Goal: Transaction & Acquisition: Purchase product/service

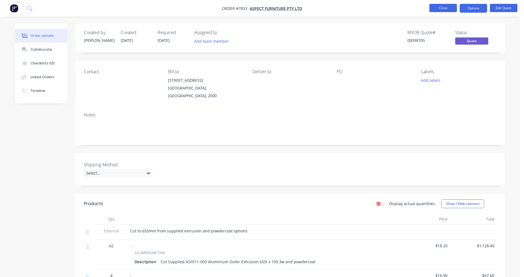
scroll to position [161, 0]
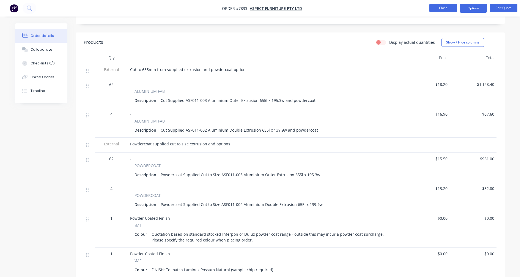
click at [442, 9] on button "Close" at bounding box center [443, 8] width 28 height 8
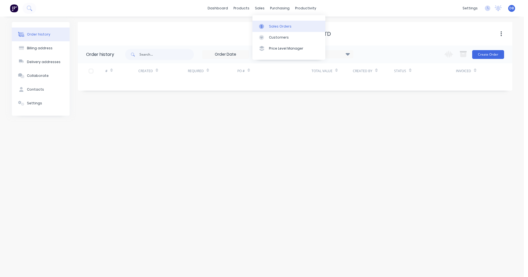
click at [269, 25] on div "Sales Orders" at bounding box center [280, 26] width 23 height 5
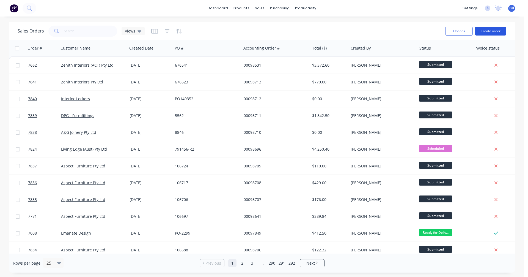
click at [493, 31] on button "Create order" at bounding box center [490, 31] width 31 height 9
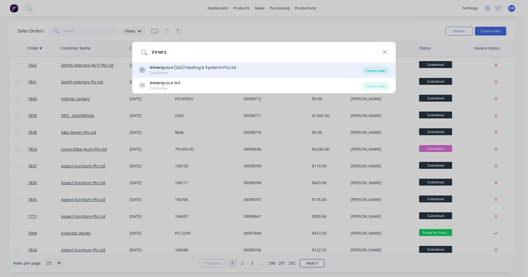
type input "inners"
click at [379, 70] on div "Create order" at bounding box center [376, 71] width 27 height 8
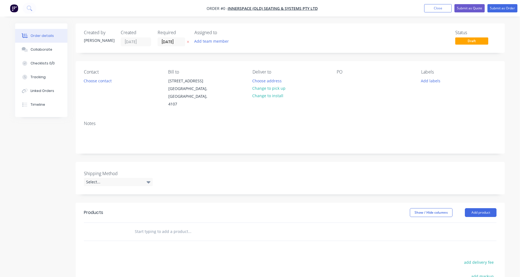
click at [146, 226] on input "text" at bounding box center [190, 231] width 110 height 11
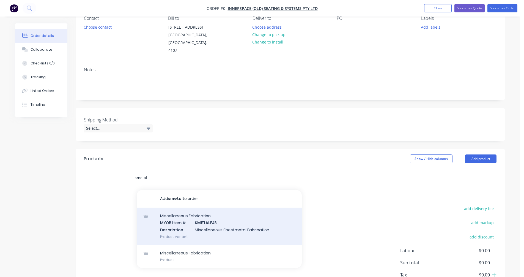
scroll to position [55, 0]
type input "smetal"
click at [207, 219] on div "Miscellaneous Fabrication MYOB Item # SMETAL FAB Description Miscellaneous Shee…" at bounding box center [219, 224] width 165 height 37
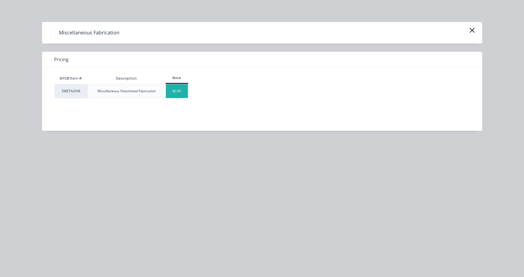
click at [183, 92] on div "$0.00" at bounding box center [177, 91] width 22 height 14
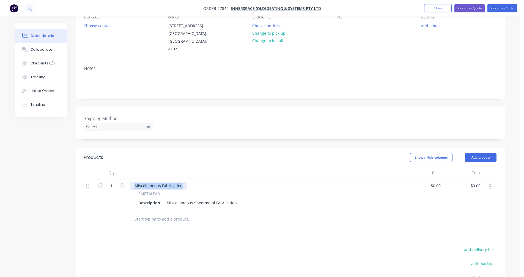
drag, startPoint x: 182, startPoint y: 179, endPoint x: 133, endPoint y: 179, distance: 49.5
click at [133, 182] on div "Miscellaneous Fabrication" at bounding box center [158, 186] width 57 height 8
click at [160, 213] on input "text" at bounding box center [190, 218] width 110 height 11
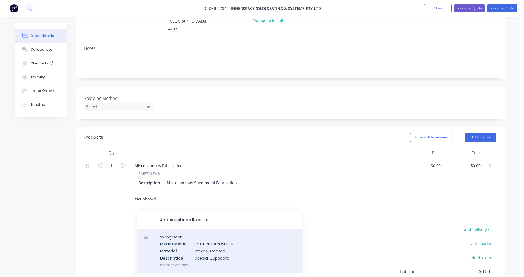
scroll to position [110, 0]
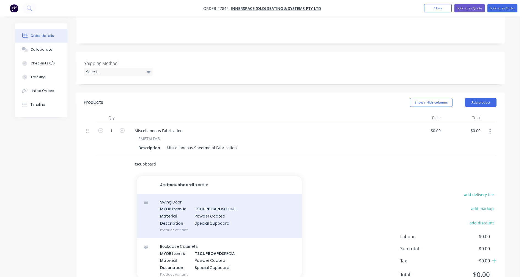
type input "tscupboard"
click at [208, 212] on div "Swing Door MYOB Item # TSCUPBOARD SPECIAL Material Powder Coated Description Sp…" at bounding box center [219, 216] width 165 height 44
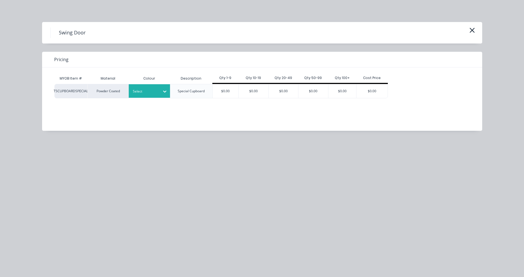
click at [154, 89] on div at bounding box center [145, 91] width 25 height 6
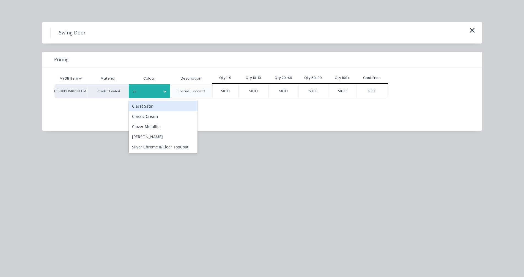
type input "clar"
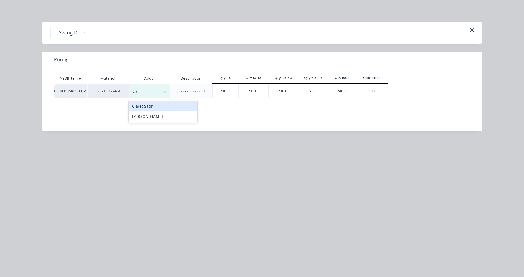
click at [154, 107] on div "Claret Satin" at bounding box center [163, 106] width 69 height 10
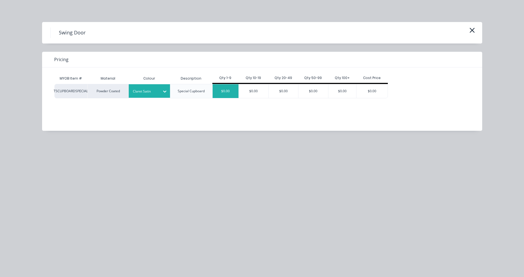
click at [231, 92] on div "$0.00" at bounding box center [226, 91] width 26 height 14
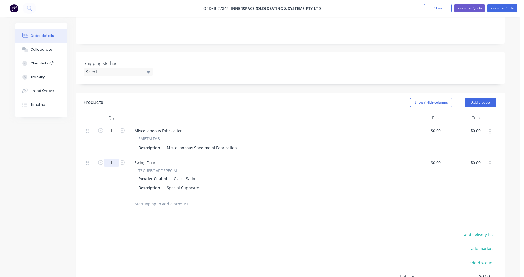
click at [113, 135] on input "1" at bounding box center [111, 131] width 14 height 8
type input "58"
type input "-"
type input "0.00"
type input "$0.00"
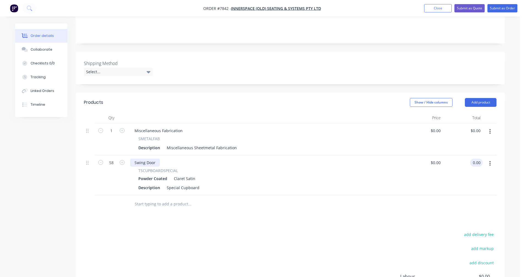
type input "$0.00"
drag, startPoint x: 156, startPoint y: 156, endPoint x: 132, endPoint y: 155, distance: 23.9
click at [132, 158] on div "Swing Door" at bounding box center [145, 162] width 30 height 8
click at [152, 158] on div "Swing Door" at bounding box center [145, 162] width 30 height 8
drag, startPoint x: 154, startPoint y: 155, endPoint x: 136, endPoint y: 154, distance: 18.7
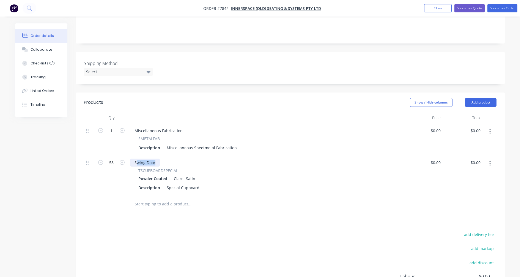
click at [136, 158] on div "Swing Door" at bounding box center [145, 162] width 30 height 8
drag, startPoint x: 199, startPoint y: 181, endPoint x: 163, endPoint y: 181, distance: 35.5
click at [163, 183] on div "Description Special Cupboard" at bounding box center [264, 187] width 256 height 8
click at [221, 183] on div "Custom Swing Door/Shelf Unit" at bounding box center [195, 187] width 60 height 8
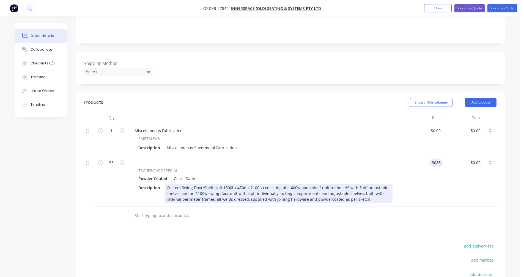
type input "$3,088.00"
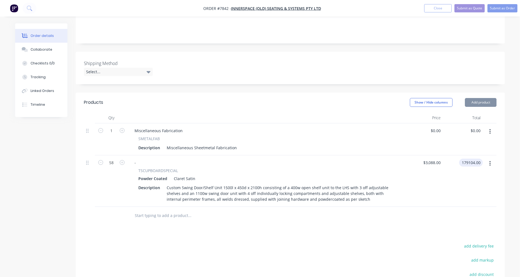
type input "$179,104.00"
click at [488, 127] on button "button" at bounding box center [490, 132] width 13 height 10
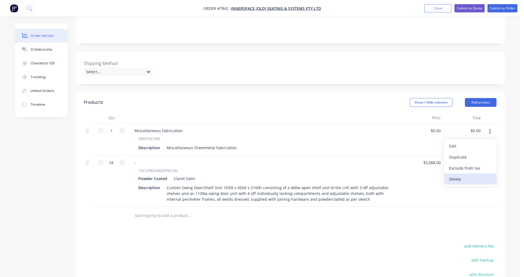
click at [465, 175] on div "Delete" at bounding box center [470, 179] width 42 height 8
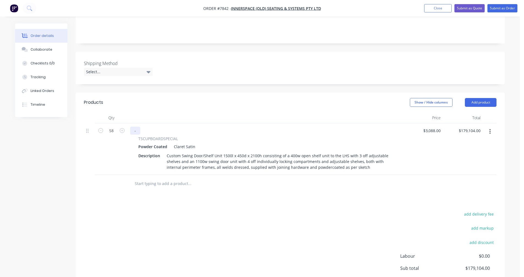
click at [136, 127] on div "-" at bounding box center [135, 131] width 10 height 8
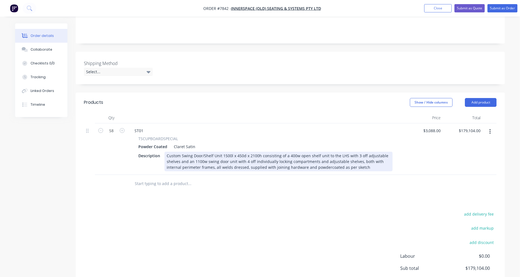
click at [274, 154] on div "Custom Swing Door/Shelf Unit 1500l x 450d x 2100h consisting of a 400w open she…" at bounding box center [279, 162] width 228 height 20
click at [375, 155] on div "Custom Swing Door/Shelf Unit 1500l x 450d x 2100h consisting of a 400w open she…" at bounding box center [279, 162] width 228 height 20
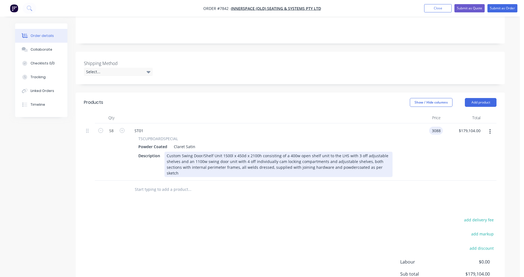
type input "$3,088.00"
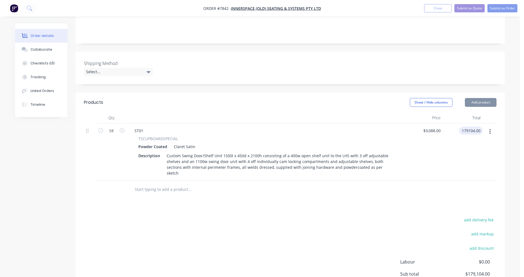
type input "$179,104.00"
click at [490, 129] on icon "button" at bounding box center [489, 131] width 1 height 5
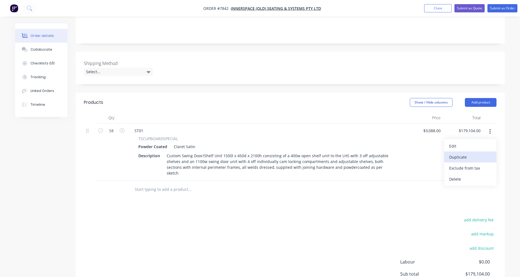
click at [465, 153] on div "Duplicate" at bounding box center [470, 157] width 42 height 8
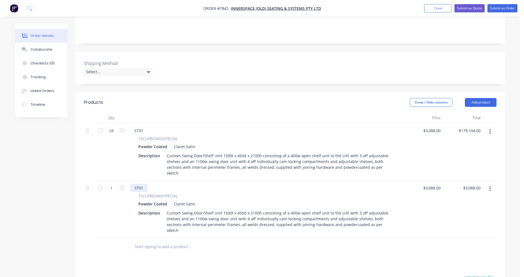
click at [143, 184] on div "ST01" at bounding box center [139, 188] width 18 height 8
click at [121, 185] on icon "button" at bounding box center [122, 187] width 5 height 5
type input "2"
type input "$6,176.00"
click at [121, 185] on icon "button" at bounding box center [122, 187] width 5 height 5
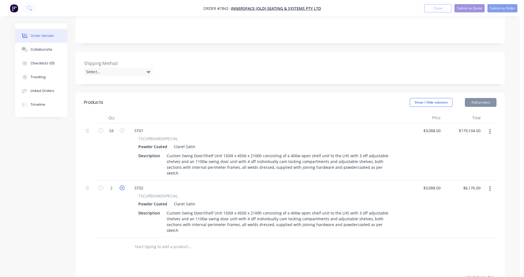
type input "3"
type input "$9,264.00"
click at [121, 185] on icon "button" at bounding box center [122, 187] width 5 height 5
type input "4"
type input "$12,352.00"
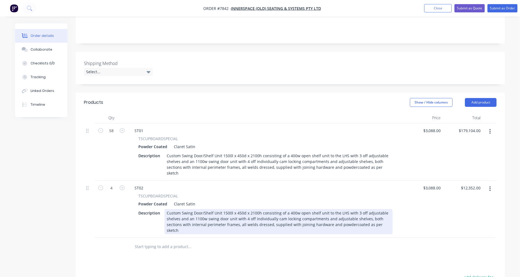
click at [212, 209] on div "Custom Swing Door/Shelf Unit 1500l x 450d x 2100h consisting of a 400w open she…" at bounding box center [279, 221] width 228 height 25
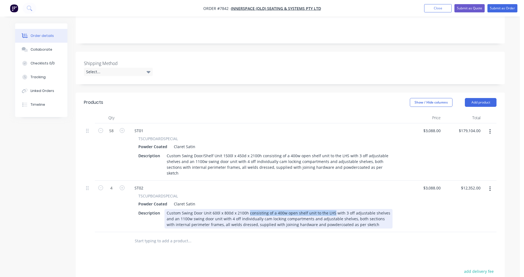
drag, startPoint x: 332, startPoint y: 199, endPoint x: 249, endPoint y: 200, distance: 83.1
click at [249, 209] on div "Custom Swing Door Unit 600l x 800d x 2100h consisting of a 400w open shelf unit…" at bounding box center [279, 219] width 228 height 20
drag, startPoint x: 259, startPoint y: 199, endPoint x: 264, endPoint y: 199, distance: 5.5
click at [259, 209] on div "Custom Swing Door Unit 600l x 800d x 2100h with 3 off adjustable shelves and an…" at bounding box center [279, 219] width 228 height 20
click at [316, 209] on div "Custom Swing Door Unit 600l x 800d x 2100h with 1 off adjustable shelves and an…" at bounding box center [279, 219] width 228 height 20
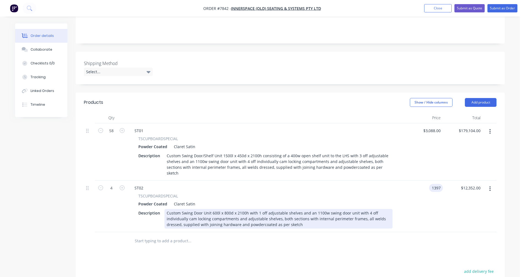
type input "$1,397.00"
type input "$5,588.00"
click at [277, 209] on div "Custom Swing Door Unit 600l x 800d x 2100h with 1 off adjustable shelves and an…" at bounding box center [279, 219] width 228 height 20
type input "$1,495.00"
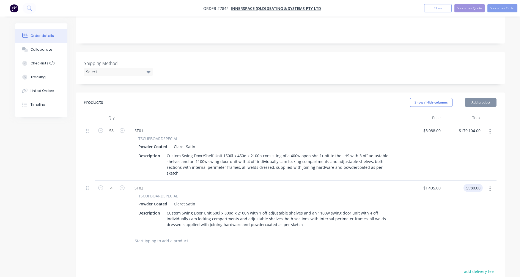
type input "$5,980.00"
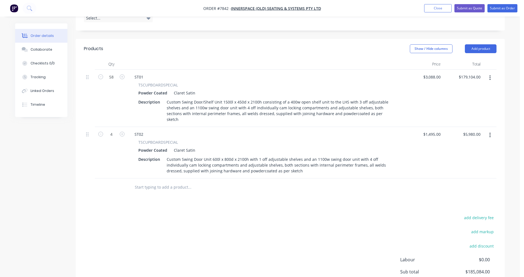
scroll to position [165, 0]
click at [172, 180] on input "text" at bounding box center [190, 185] width 110 height 11
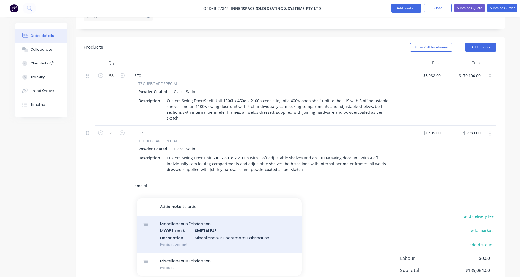
scroll to position [198, 0]
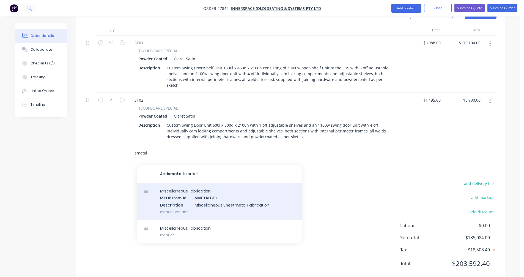
type input "smetal"
click at [210, 186] on div "Miscellaneous Fabrication MYOB Item # SMETAL FAB Description Miscellaneous Shee…" at bounding box center [219, 201] width 165 height 37
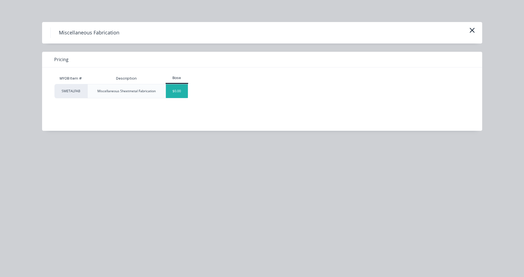
click at [179, 93] on div "$0.00" at bounding box center [177, 91] width 22 height 14
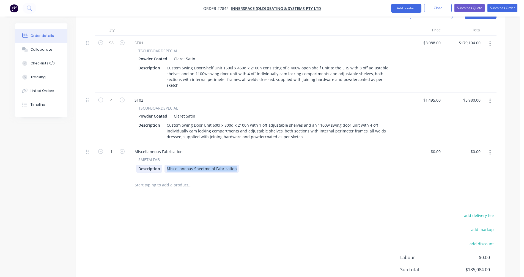
drag, startPoint x: 235, startPoint y: 155, endPoint x: 160, endPoint y: 154, distance: 75.1
click at [160, 165] on div "Description Miscellaneous Sheetmetal Fabrication" at bounding box center [264, 169] width 256 height 8
paste div
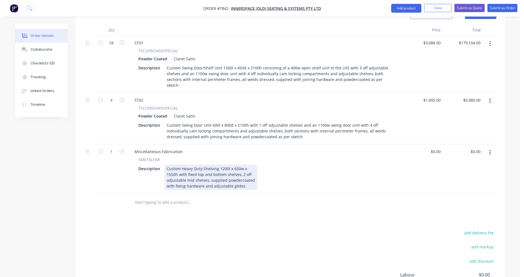
click at [246, 165] on div "Custom Heavy Duty Shelving 1200l x 650w x 1550h with fixed top and bottom shelv…" at bounding box center [211, 177] width 93 height 25
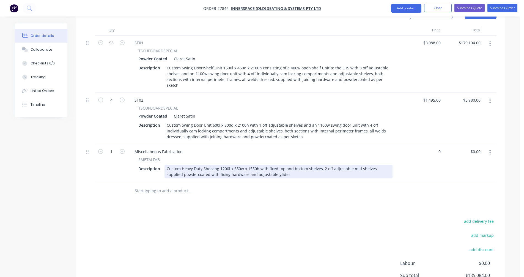
click at [223, 165] on div "Custom Heavy Duty Shelving 1200l x 650w x 1550h with fixed top and bottom shelv…" at bounding box center [279, 172] width 228 height 14
click at [224, 165] on div "Custom Heavy Duty Shelving 1200l x 650w x 1550h with fixed top and bottom shelv…" at bounding box center [279, 172] width 228 height 14
click at [223, 165] on div "Custom Heavy Duty Shelving 1200l x 650w x 1550h with fixed top and bottom shelv…" at bounding box center [279, 172] width 228 height 14
click at [253, 165] on div "Custom Heavy Duty Shelving 3100l x 450w x 1550h with fixed top and bottom shelv…" at bounding box center [279, 172] width 228 height 14
type input "$0.00"
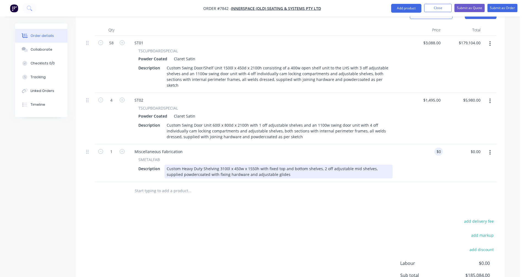
click at [254, 165] on div "Custom Heavy Duty Shelving 3100l x 450w x 1550h with fixed top and bottom shelv…" at bounding box center [279, 172] width 228 height 14
click at [253, 165] on div "Custom Heavy Duty Shelving 3100l x 450w x 1550h with fixed top and bottom shelv…" at bounding box center [279, 172] width 228 height 14
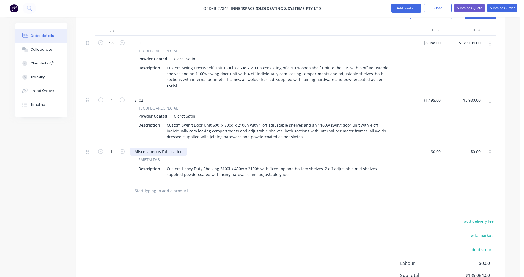
click at [182, 147] on div "Miscellaneous Fabrication" at bounding box center [158, 151] width 57 height 8
click at [169, 185] on input "text" at bounding box center [190, 190] width 110 height 11
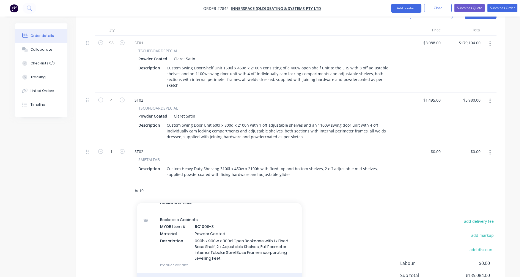
scroll to position [0, 0]
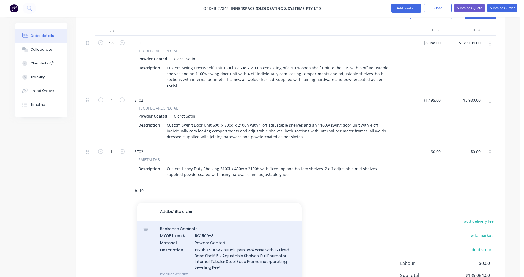
type input "bc19"
click at [237, 243] on div "Bookcase Cabinets MYOB Item # BC19 09-3 Material Powder Coated Description 1920…" at bounding box center [219, 251] width 165 height 62
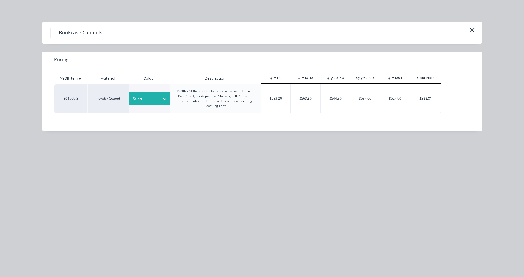
click at [159, 97] on div "Select" at bounding box center [144, 98] width 31 height 7
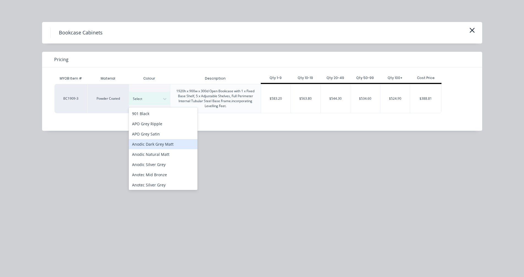
click at [144, 141] on div "Anodic Dark Grey Matt" at bounding box center [163, 144] width 69 height 10
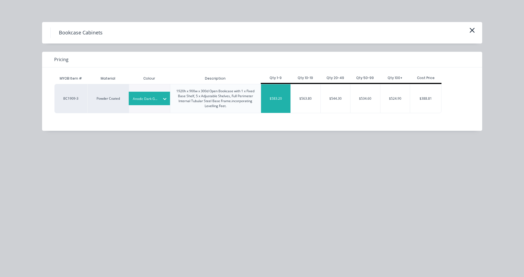
click at [274, 103] on div "$583.20" at bounding box center [276, 98] width 30 height 29
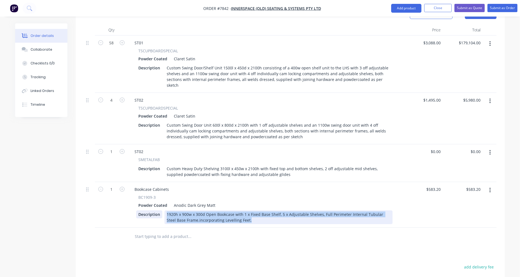
drag, startPoint x: 242, startPoint y: 207, endPoint x: 161, endPoint y: 198, distance: 81.6
click at [161, 210] on div "Description 1920h x 900w x 300d Open Bookcase with 1 x Fixed Base Shelf, 5 x Ad…" at bounding box center [264, 217] width 256 height 14
copy div "1920h x 900w x 300d Open Bookcase with 1 x Fixed Base Shelf, 5 x Adjustable She…"
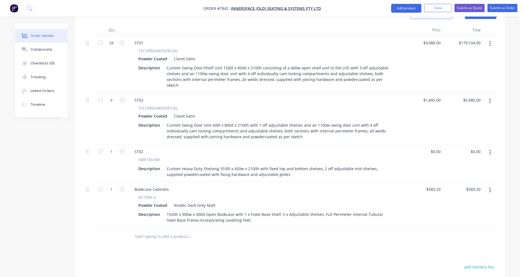
click at [151, 231] on input "text" at bounding box center [190, 236] width 110 height 11
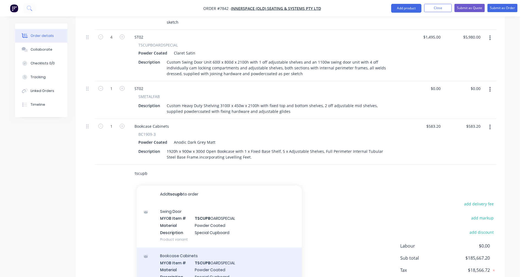
scroll to position [280, 0]
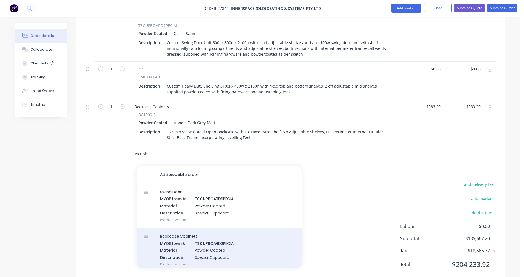
type input "tscupb"
click at [201, 243] on div "Bookcase Cabinets MYOB Item # TSCUPB OARDSPECIAL Material Powder Coated Descrip…" at bounding box center [219, 250] width 165 height 44
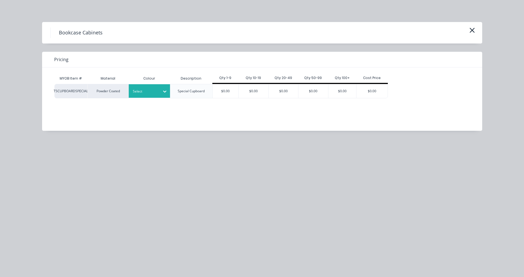
click at [154, 95] on div "Select" at bounding box center [144, 91] width 31 height 7
type input "clar"
click at [149, 108] on div "Claret Satin" at bounding box center [163, 106] width 69 height 10
click at [229, 90] on div "$0.00" at bounding box center [226, 91] width 26 height 14
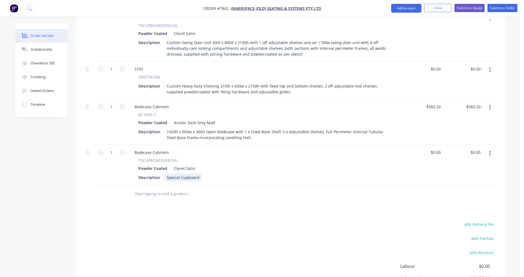
click at [198, 173] on div "Special Cupboard" at bounding box center [183, 177] width 37 height 8
drag, startPoint x: 197, startPoint y: 164, endPoint x: 157, endPoint y: 165, distance: 39.9
click at [157, 173] on div "Description Special Cupboard" at bounding box center [264, 177] width 256 height 8
paste div
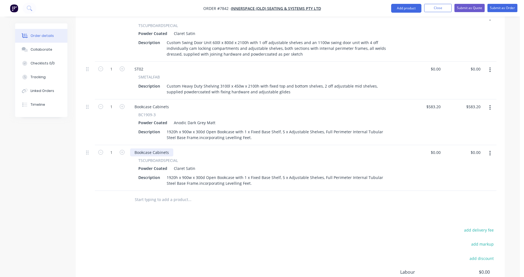
click at [170, 148] on div "Bookcase Cabinets" at bounding box center [151, 152] width 43 height 8
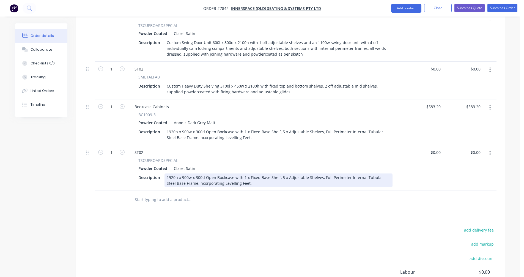
click at [168, 173] on div "1920h x 900w x 300d Open Bookcase with 1 x Fixed Base Shelf, 5 x Adjustable She…" at bounding box center [279, 180] width 228 height 14
click at [264, 173] on div "Custom Open Bookcase 1550l x 450w x 2100h with 5 off adjustable shelves, fixed …" at bounding box center [279, 180] width 228 height 14
type input "$1,371.00"
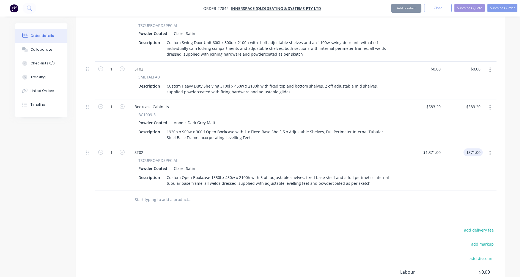
type input "$1,371.00"
click at [123, 150] on icon "button" at bounding box center [122, 152] width 5 height 5
type input "2"
type input "$2,742.00"
click at [490, 150] on icon "button" at bounding box center [489, 153] width 1 height 6
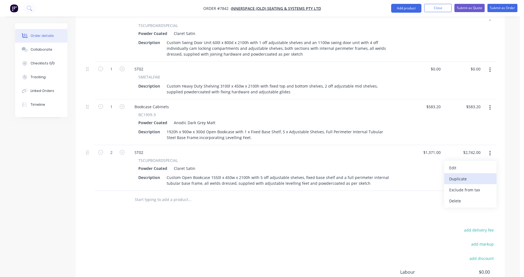
click at [456, 175] on div "Duplicate" at bounding box center [470, 179] width 42 height 8
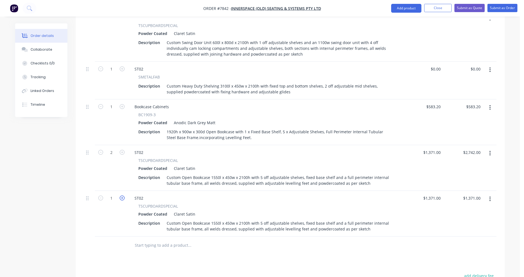
click at [122, 195] on icon "button" at bounding box center [122, 197] width 5 height 5
type input "2"
type input "$2,742.00"
click at [122, 195] on icon "button" at bounding box center [122, 197] width 5 height 5
type input "3"
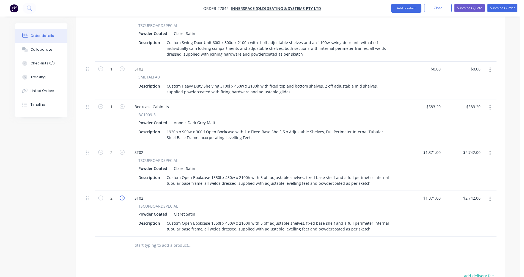
type input "$4,113.00"
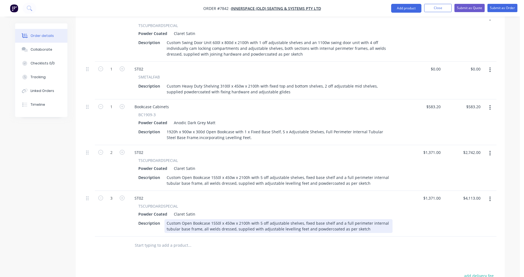
drag, startPoint x: 218, startPoint y: 209, endPoint x: 223, endPoint y: 208, distance: 5.1
click at [219, 219] on div "Custom Open Bookcase 1550l x 450w x 2100h with 5 off adjustable shelves, fixed …" at bounding box center [279, 226] width 228 height 14
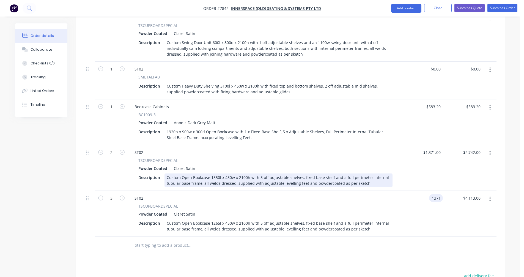
type input "$1,371.00"
click at [300, 173] on div "Custom Open Bookcase 1550l x 450w x 2100h with 5 off adjustable shelves, fixed …" at bounding box center [279, 180] width 228 height 14
type input "$1,425.00"
type input "$2,850.00"
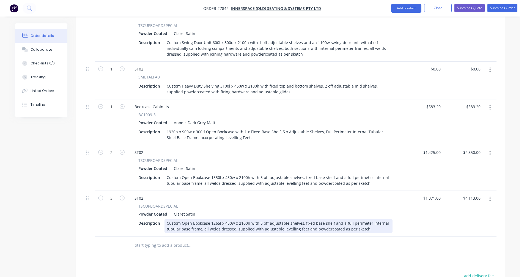
click at [261, 219] on div "Custom Open Bookcase 1265l x 450w x 2100h with 5 off adjustable shelves, fixed …" at bounding box center [279, 226] width 228 height 14
type input "$1,274.00"
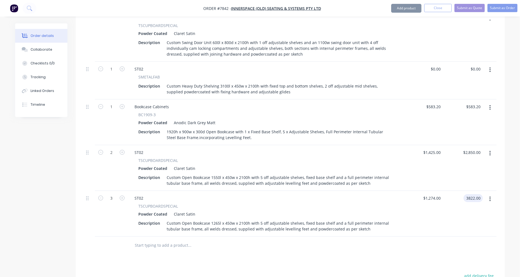
type input "$3,822.00"
click at [489, 105] on icon "button" at bounding box center [489, 108] width 1 height 6
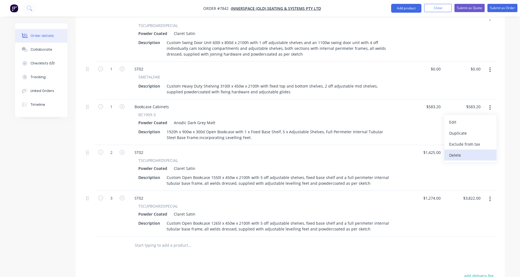
click at [465, 151] on div "Delete" at bounding box center [470, 155] width 42 height 8
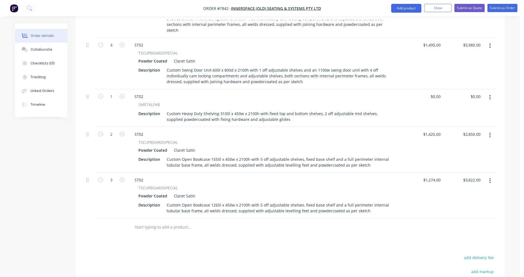
scroll to position [225, 0]
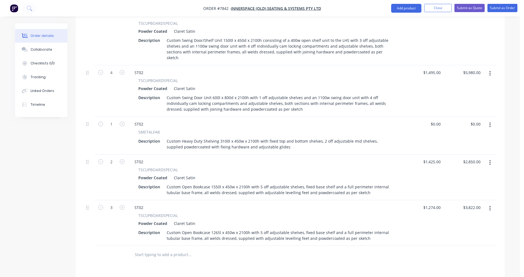
click at [490, 122] on icon "button" at bounding box center [489, 125] width 1 height 6
click at [456, 168] on div "Delete" at bounding box center [470, 172] width 42 height 8
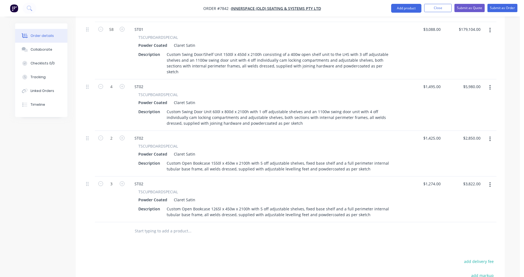
scroll to position [198, 0]
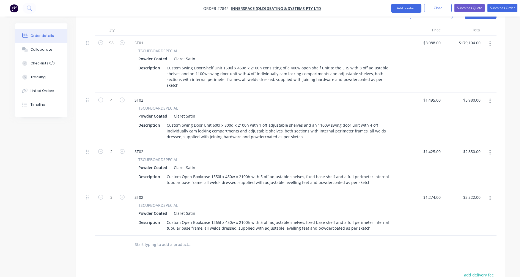
click at [488, 39] on button "button" at bounding box center [490, 44] width 13 height 10
click at [465, 65] on div "Duplicate" at bounding box center [470, 69] width 42 height 8
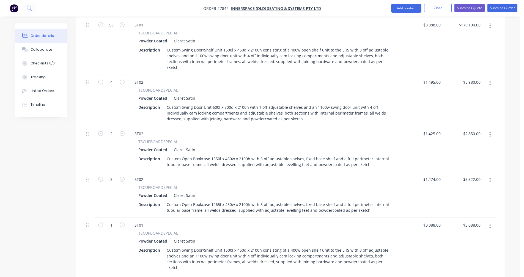
scroll to position [225, 0]
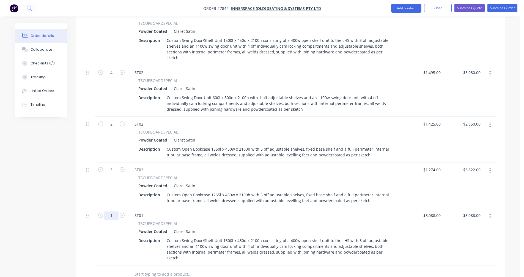
click at [113, 20] on input "1" at bounding box center [111, 15] width 14 height 8
type input "69"
type input "$213,072.00"
type input "$3,088.00"
click at [144, 211] on div "ST01" at bounding box center [139, 215] width 18 height 8
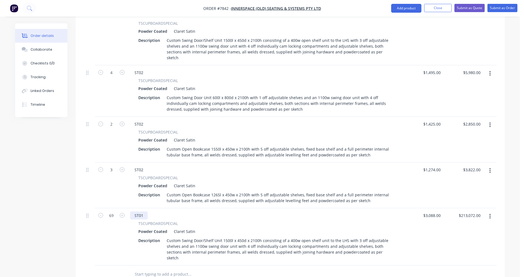
click at [145, 211] on div "ST01" at bounding box center [139, 215] width 18 height 8
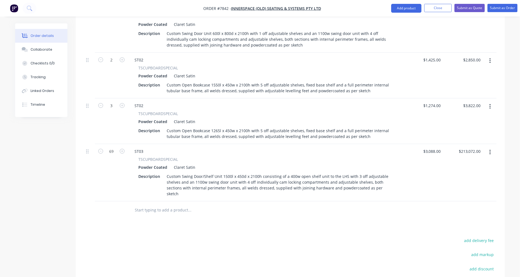
scroll to position [308, 0]
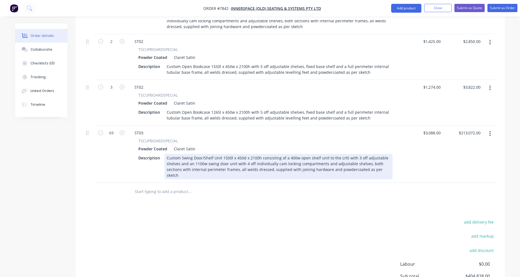
click at [230, 154] on div "Custom Swing Door/Shelf Unit 1500l x 450d x 2100h consisting of a 400w open she…" at bounding box center [279, 166] width 228 height 25
click at [188, 154] on div "Custom Swing Door/Shelf Unit 1560l x 450d x 1050h consisting of a 400w open she…" at bounding box center [279, 166] width 228 height 25
click at [303, 154] on div "Custom Swing Door/Shelf Unit 1560l x 450d x 1050h consisting of a 400w open she…" at bounding box center [279, 166] width 228 height 25
type input "$2,217.00"
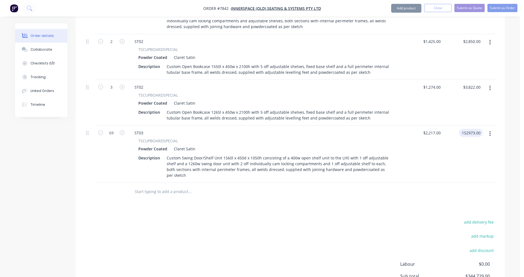
type input "$152,973.00"
click at [142, 186] on input "text" at bounding box center [190, 191] width 110 height 11
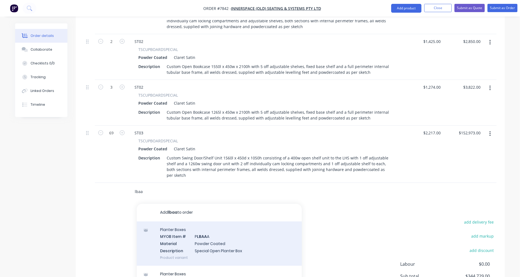
type input "lbaa"
click at [204, 221] on div "Planter Boxes MYOB Item # P LBAA A Material Powder Coated Description Special O…" at bounding box center [219, 243] width 165 height 44
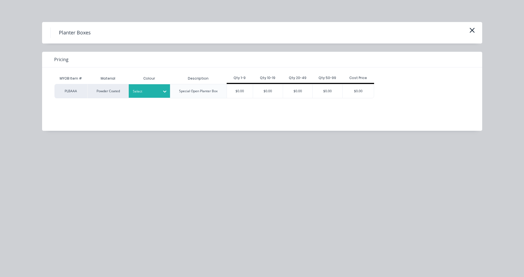
click at [150, 92] on div at bounding box center [145, 91] width 25 height 6
type input "clar"
click at [152, 106] on div "Claret Satin" at bounding box center [163, 106] width 69 height 10
click at [240, 95] on div "$0.00" at bounding box center [240, 91] width 26 height 14
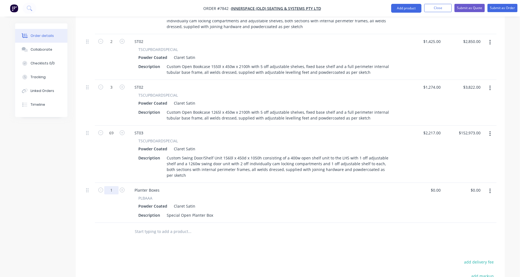
type input "69"
type input "$0.00"
drag, startPoint x: 159, startPoint y: 171, endPoint x: 129, endPoint y: 171, distance: 29.7
click at [129, 183] on div "Planter Boxes PLBAAA Powder Coated Claret Satin Description Special Open Plante…" at bounding box center [265, 203] width 275 height 40
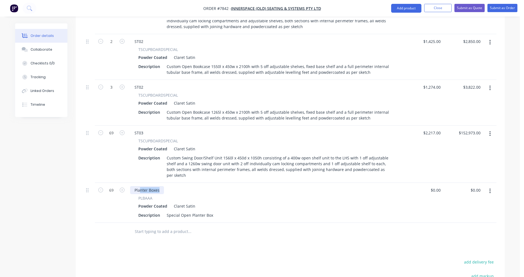
click at [144, 186] on div "Planter Boxes" at bounding box center [147, 190] width 34 height 8
click at [154, 186] on div "Planter Boxes" at bounding box center [147, 190] width 34 height 8
drag, startPoint x: 160, startPoint y: 170, endPoint x: 131, endPoint y: 171, distance: 28.4
click at [131, 186] on div "Planter Boxes" at bounding box center [147, 190] width 34 height 8
drag, startPoint x: 211, startPoint y: 196, endPoint x: 165, endPoint y: 196, distance: 46.8
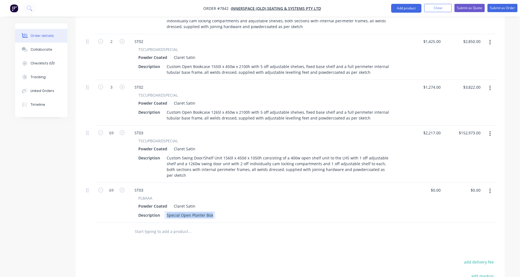
click at [165, 211] on div "Special Open Planter Box" at bounding box center [190, 215] width 51 height 8
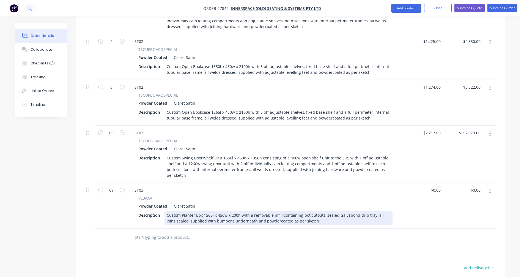
click at [246, 211] on div "Custom Planter Box 1560l x 450w x 200h with a removable infill containing pot c…" at bounding box center [279, 218] width 228 height 14
type input "$328.00"
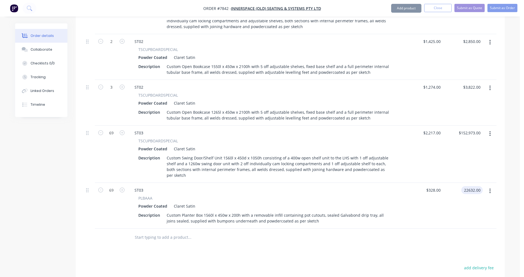
type input "$22,632.00"
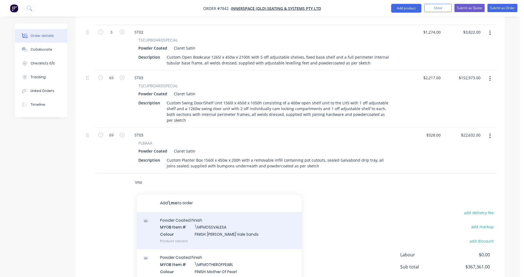
scroll to position [28, 0]
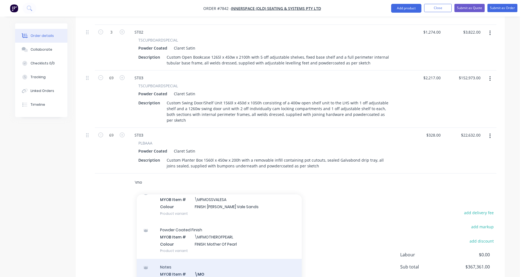
type input "\mo"
click at [208, 259] on div "Notes MYOB Item # \MO Description Miscellaneous Other Product variant" at bounding box center [219, 277] width 165 height 37
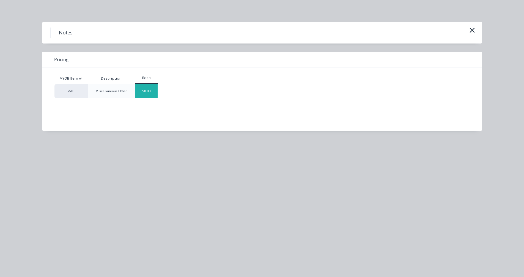
click at [149, 92] on div "$0.00" at bounding box center [146, 91] width 22 height 14
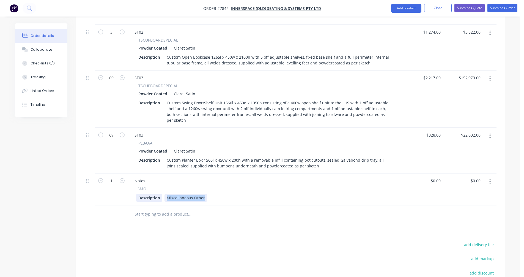
drag, startPoint x: 203, startPoint y: 177, endPoint x: 160, endPoint y: 177, distance: 42.9
click at [160, 194] on div "Description Miscellaneous Other" at bounding box center [264, 198] width 256 height 8
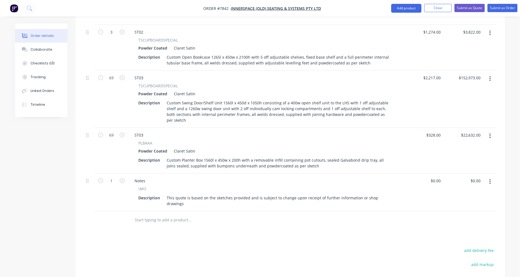
click at [171, 214] on input "text" at bounding box center [190, 219] width 110 height 11
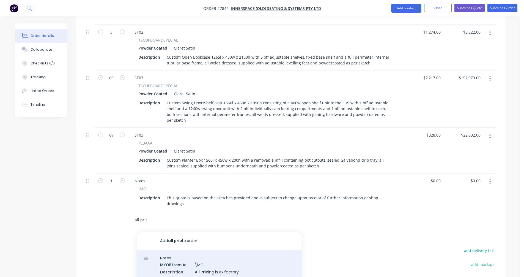
type input "all pric"
click at [204, 250] on div "Notes MYOB Item # \MO Description All Pric ing is ex factory. Product variant" at bounding box center [219, 268] width 165 height 37
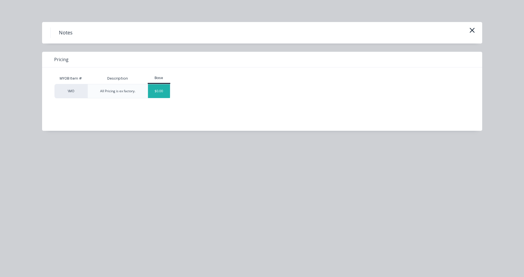
click at [163, 92] on div "$0.00" at bounding box center [159, 91] width 22 height 14
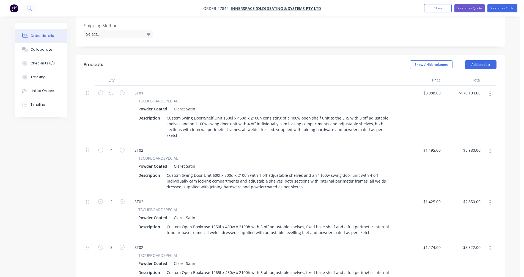
scroll to position [147, 0]
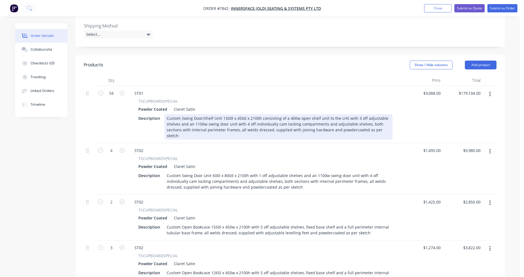
click at [325, 114] on div "Custom Swing Door/Shelf Unit 1500l x 450d x 2100h consisting of a 400w open she…" at bounding box center [279, 126] width 228 height 25
click at [323, 116] on div "Custom Swing Door/Shelf Unit 1500l x 450d x 2100h consisting of a 400w open she…" at bounding box center [279, 126] width 228 height 25
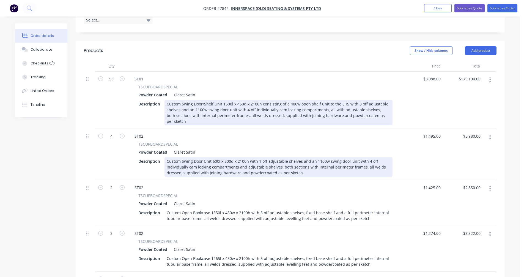
scroll to position [175, 0]
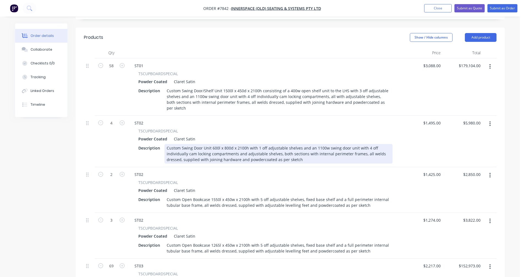
click at [298, 144] on div "Custom Swing Door Unit 600l x 800d x 2100h with 1 off adjustable shelves and an…" at bounding box center [279, 154] width 228 height 20
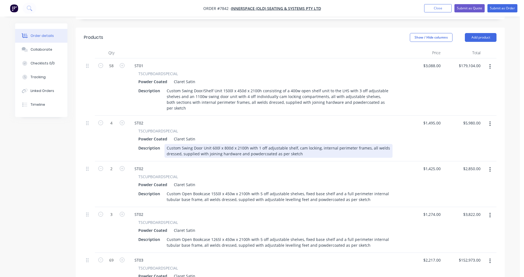
drag, startPoint x: 364, startPoint y: 135, endPoint x: 370, endPoint y: 135, distance: 5.8
click at [364, 144] on div "Custom Swing Door Unit 600l x 800d x 2100h with 1 off adjustable shelf, cam loc…" at bounding box center [279, 151] width 228 height 14
type input "$1,495.00"
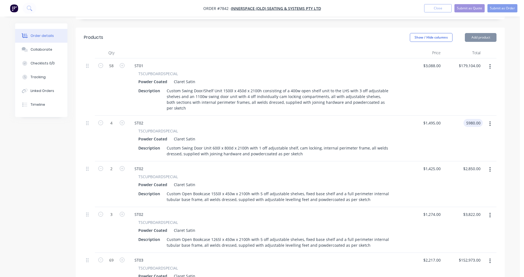
type input "$5,980.00"
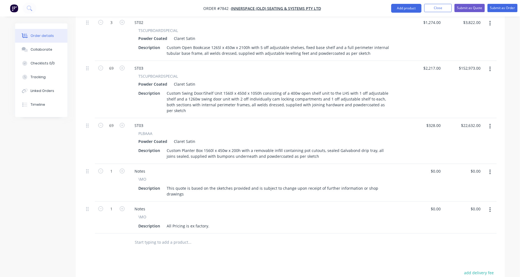
scroll to position [368, 0]
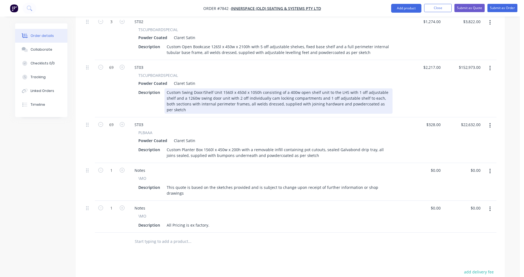
click at [324, 88] on div "Custom Swing Door/Shelf Unit 1560l x 450d x 1050h consisting of a 400w open she…" at bounding box center [279, 100] width 228 height 25
click at [299, 91] on div "Custom Swing Door/Shelf Unit 1560l x 450d x 1050h consisting of a 400w open she…" at bounding box center [279, 100] width 228 height 25
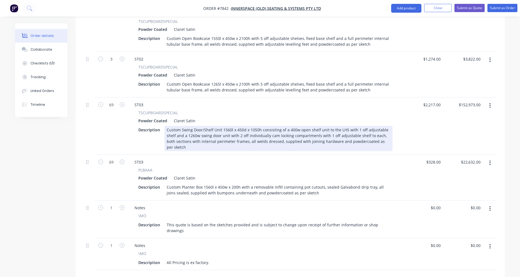
scroll to position [340, 0]
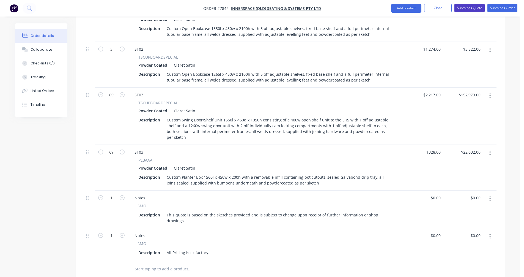
click at [473, 10] on button "Submit as Quote" at bounding box center [469, 8] width 30 height 8
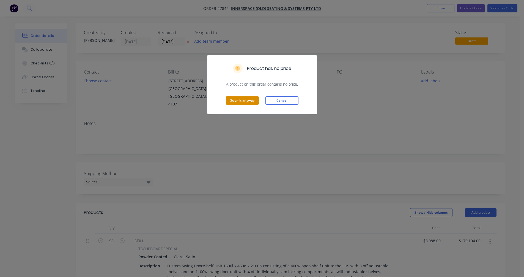
click at [248, 101] on button "Submit anyway" at bounding box center [242, 100] width 33 height 8
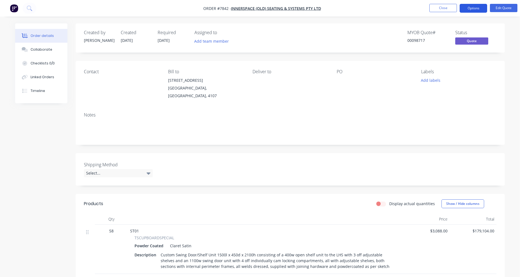
click at [472, 6] on button "Options" at bounding box center [474, 8] width 28 height 9
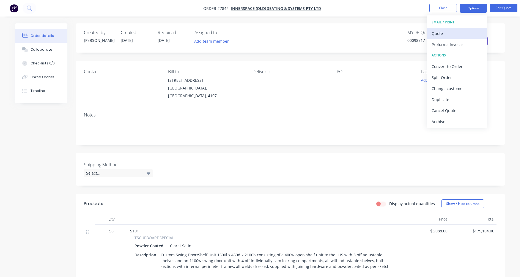
click at [436, 34] on div "Quote" at bounding box center [457, 33] width 51 height 8
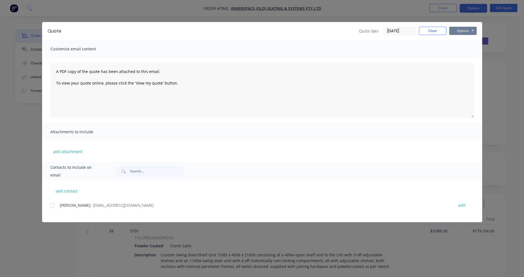
click at [467, 31] on button "Options" at bounding box center [463, 31] width 28 height 8
click at [470, 40] on button "Preview" at bounding box center [466, 40] width 35 height 9
click at [432, 31] on button "Close" at bounding box center [433, 31] width 28 height 8
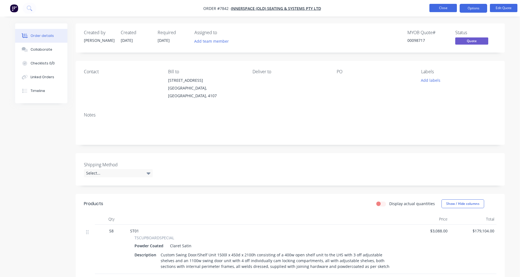
click at [443, 9] on button "Close" at bounding box center [443, 8] width 28 height 8
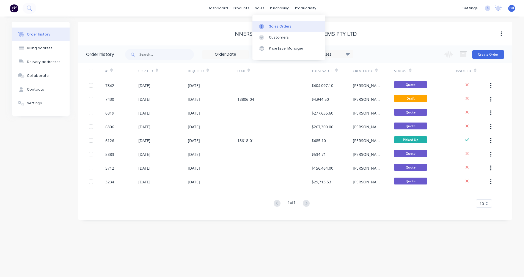
click at [271, 27] on div "Sales Orders" at bounding box center [280, 26] width 23 height 5
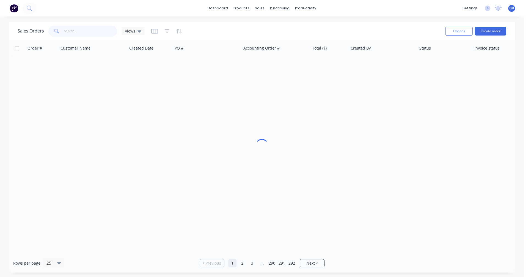
click at [83, 33] on input "text" at bounding box center [91, 31] width 54 height 11
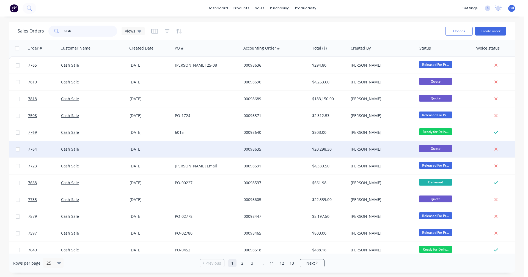
type input "cash"
click at [145, 149] on div "[DATE]" at bounding box center [150, 149] width 41 height 6
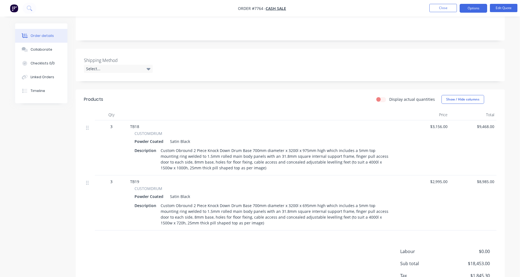
scroll to position [110, 0]
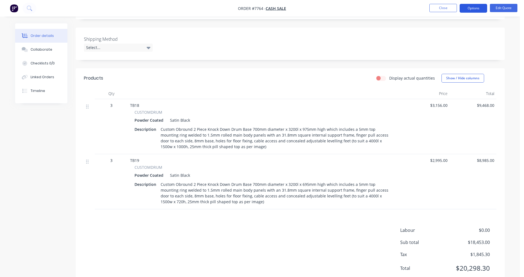
click at [465, 8] on button "Options" at bounding box center [474, 8] width 28 height 9
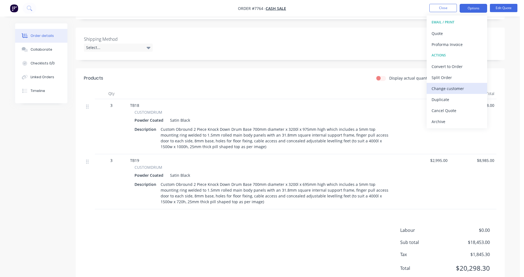
click at [450, 86] on div "Change customer" at bounding box center [457, 88] width 51 height 8
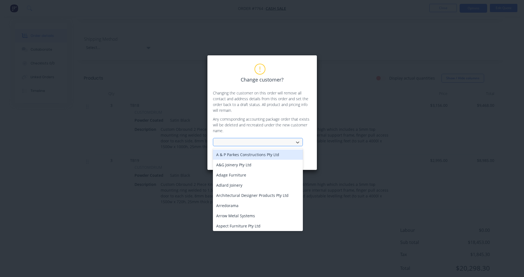
click at [242, 143] on div at bounding box center [254, 142] width 73 height 7
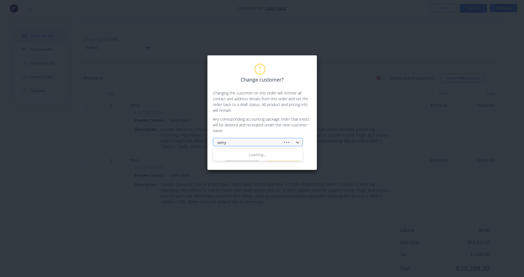
type input "winya"
click at [255, 156] on div "Winya Indigenous Furniture" at bounding box center [258, 154] width 90 height 10
click at [242, 157] on button "Change customer" at bounding box center [242, 157] width 34 height 8
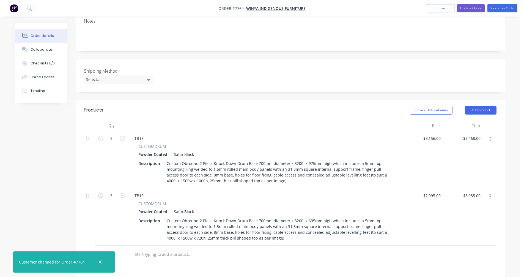
scroll to position [134, 0]
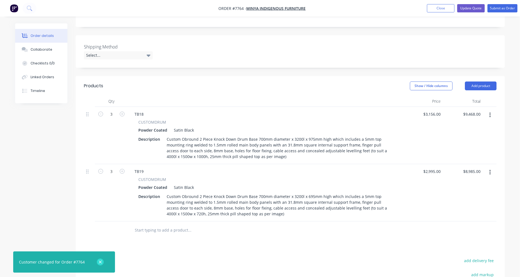
click at [98, 261] on icon "button" at bounding box center [100, 261] width 4 height 5
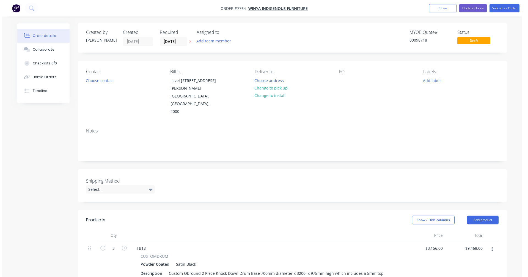
scroll to position [0, 0]
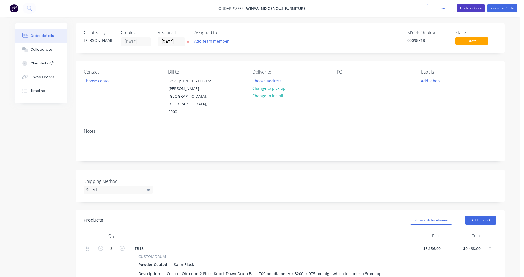
click at [471, 9] on button "Update Quote" at bounding box center [471, 8] width 28 height 8
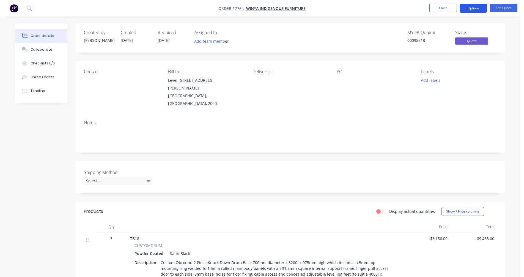
click at [476, 7] on button "Options" at bounding box center [474, 8] width 28 height 9
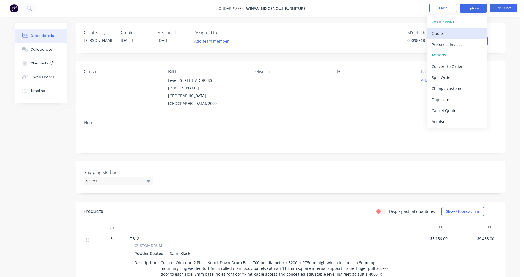
click at [450, 33] on div "Quote" at bounding box center [457, 33] width 51 height 8
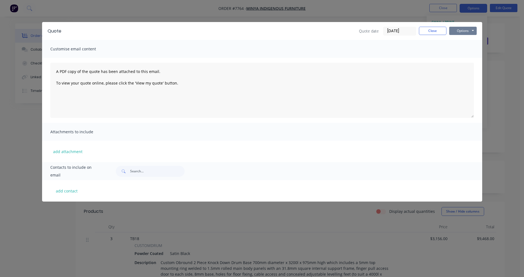
click at [464, 29] on button "Options" at bounding box center [463, 31] width 28 height 8
click at [463, 40] on button "Preview" at bounding box center [466, 40] width 35 height 9
click at [43, 145] on div "add attachment" at bounding box center [262, 151] width 440 height 21
click at [429, 32] on button "Close" at bounding box center [433, 31] width 28 height 8
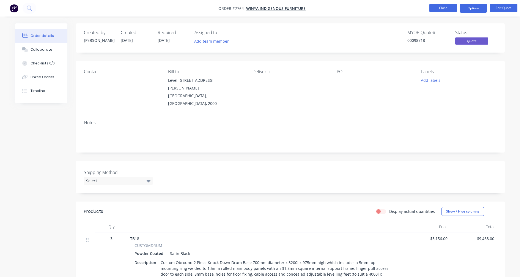
click at [441, 8] on button "Close" at bounding box center [443, 8] width 28 height 8
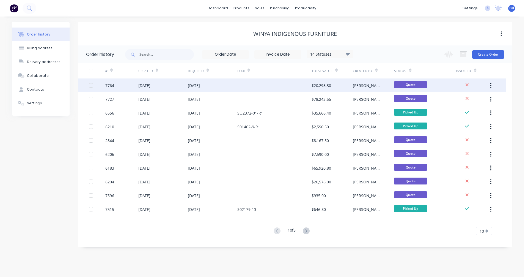
click at [200, 85] on div "[DATE]" at bounding box center [194, 86] width 12 height 6
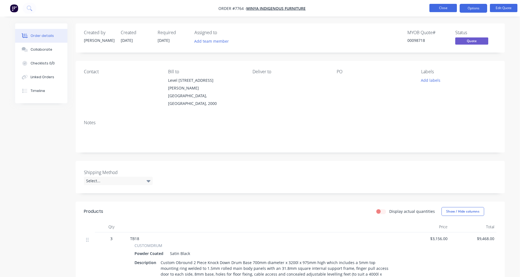
click at [439, 10] on button "Close" at bounding box center [443, 8] width 28 height 8
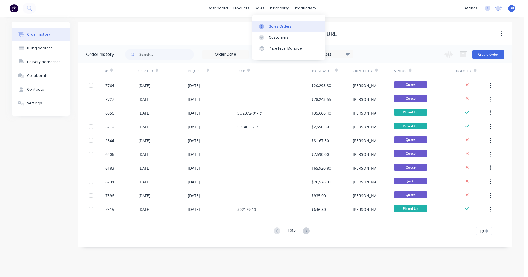
click at [274, 23] on link "Sales Orders" at bounding box center [289, 26] width 73 height 11
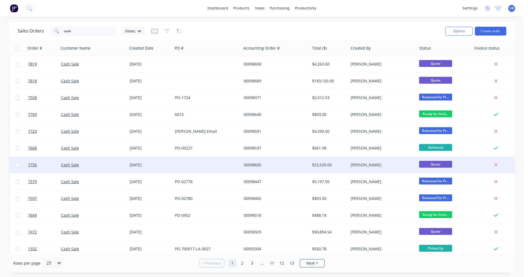
scroll to position [28, 0]
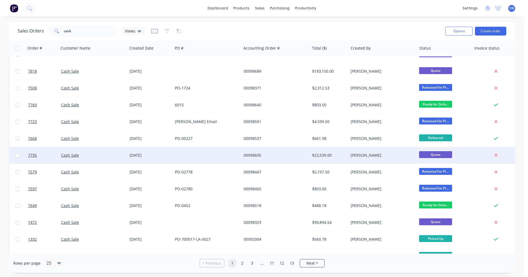
click at [259, 154] on div "00098605" at bounding box center [274, 155] width 61 height 6
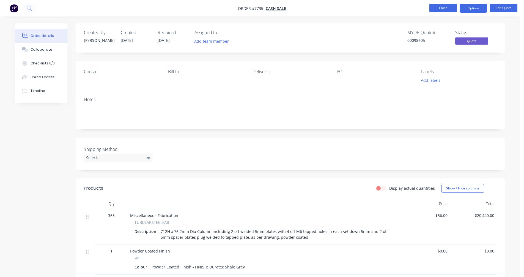
click at [438, 7] on button "Close" at bounding box center [443, 8] width 28 height 8
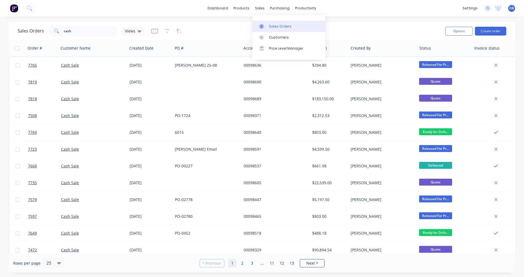
click at [273, 24] on div "Sales Orders" at bounding box center [280, 26] width 23 height 5
drag, startPoint x: 75, startPoint y: 31, endPoint x: 51, endPoint y: 30, distance: 24.5
click at [51, 30] on div "cash" at bounding box center [82, 31] width 69 height 11
